Goal: Task Accomplishment & Management: Manage account settings

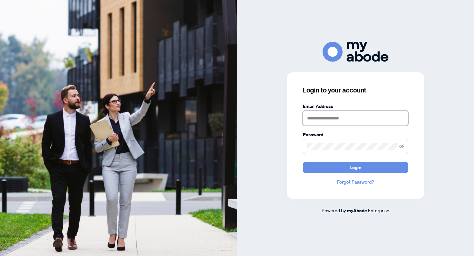
click at [332, 118] on input "text" at bounding box center [355, 118] width 105 height 15
type input "**********"
click at [303, 162] on button "Login" at bounding box center [355, 167] width 105 height 11
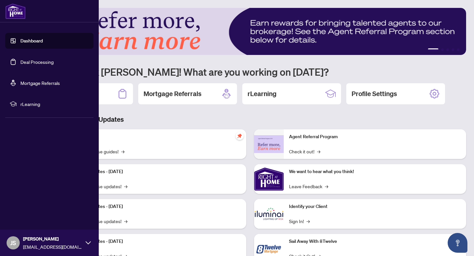
click at [23, 63] on link "Deal Processing" at bounding box center [36, 62] width 33 height 6
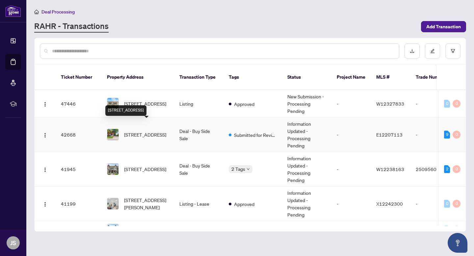
click at [143, 131] on span "[STREET_ADDRESS]" at bounding box center [145, 134] width 42 height 7
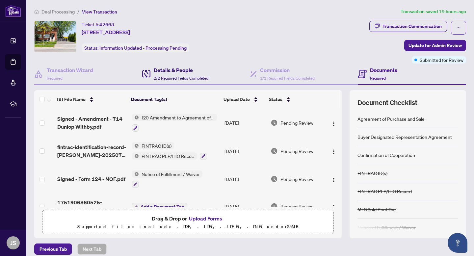
click at [182, 73] on h4 "Details & People" at bounding box center [181, 70] width 55 height 8
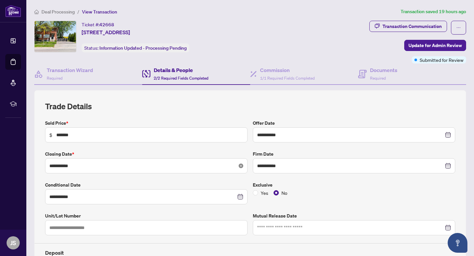
click at [242, 164] on icon "close-circle" at bounding box center [240, 165] width 5 height 5
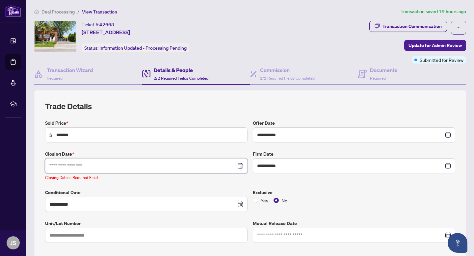
click at [92, 167] on input at bounding box center [142, 165] width 186 height 7
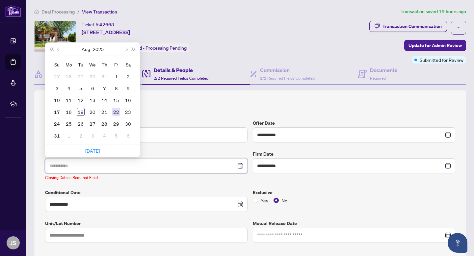
type input "**********"
click at [115, 112] on div "22" at bounding box center [116, 112] width 8 height 8
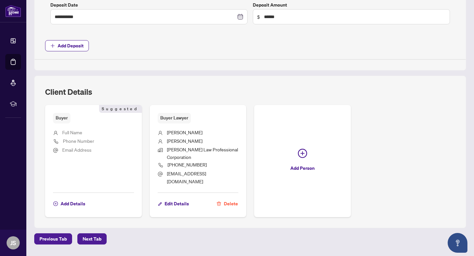
scroll to position [414, 0]
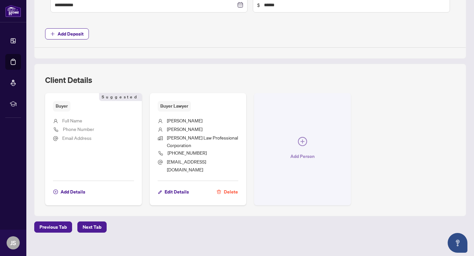
click at [305, 137] on icon "plus-circle" at bounding box center [302, 141] width 9 height 9
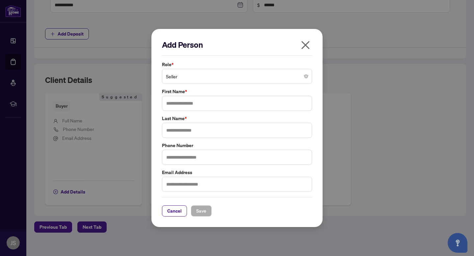
click at [195, 73] on span "Seller" at bounding box center [237, 76] width 142 height 12
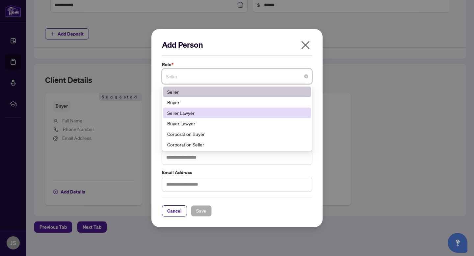
click at [192, 112] on div "Seller Lawyer" at bounding box center [236, 112] width 139 height 7
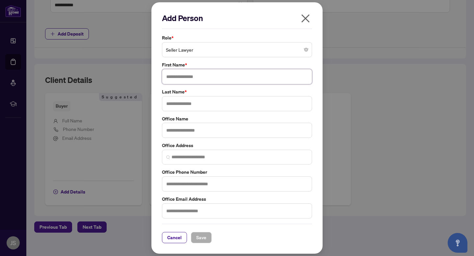
click at [181, 79] on input "text" at bounding box center [237, 76] width 150 height 15
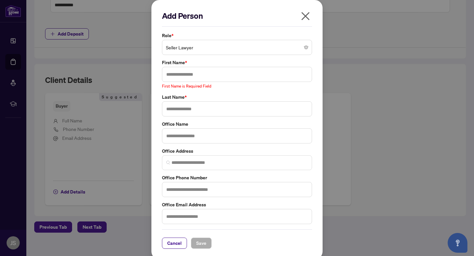
click at [305, 16] on icon "close" at bounding box center [305, 16] width 8 height 8
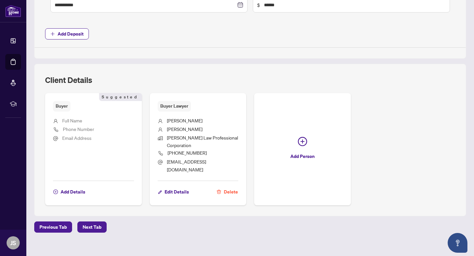
scroll to position [0, 0]
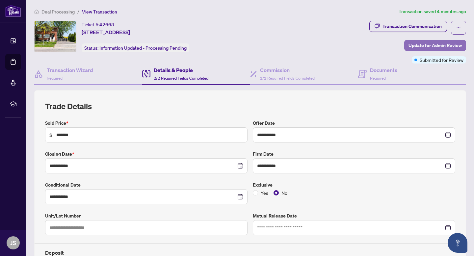
click at [440, 46] on span "Update for Admin Review" at bounding box center [434, 45] width 53 height 11
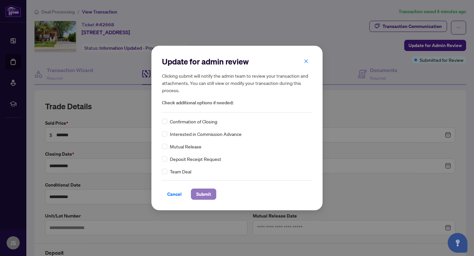
click at [211, 192] on span "Submit" at bounding box center [203, 194] width 15 height 11
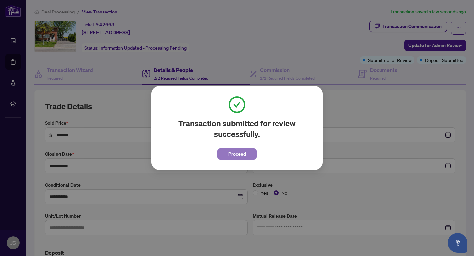
click at [240, 153] on span "Proceed" at bounding box center [236, 154] width 17 height 11
